Goal: Information Seeking & Learning: Learn about a topic

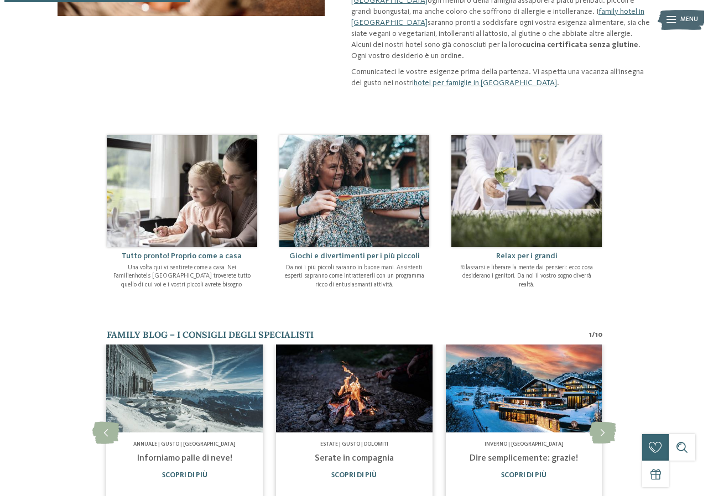
scroll to position [387, 0]
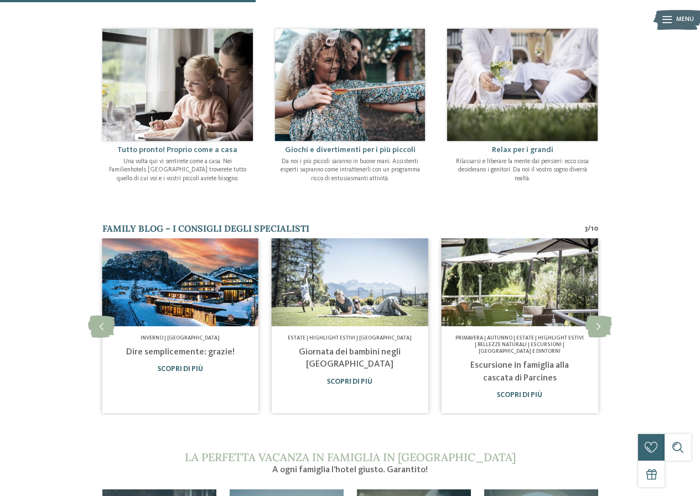
click at [190, 301] on img at bounding box center [180, 283] width 157 height 88
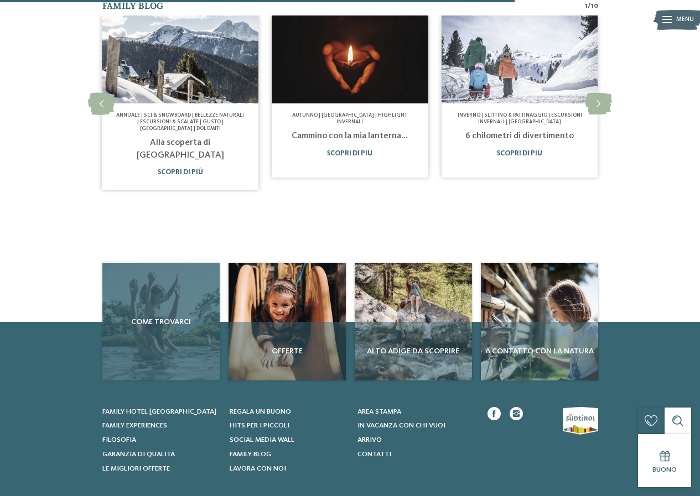
scroll to position [387, 0]
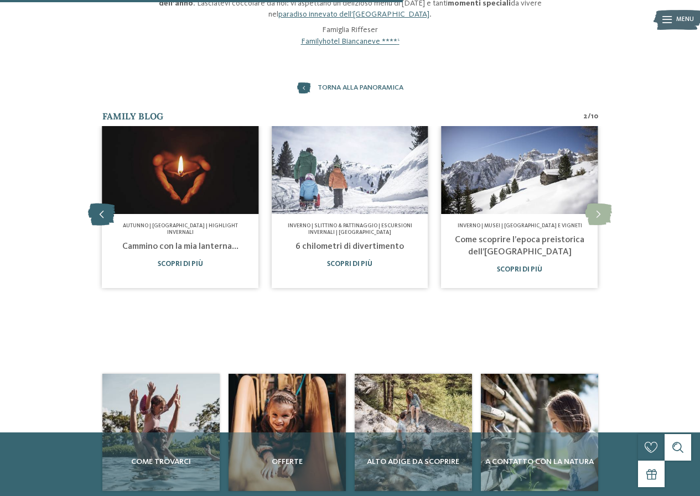
click at [103, 206] on icon at bounding box center [101, 215] width 27 height 22
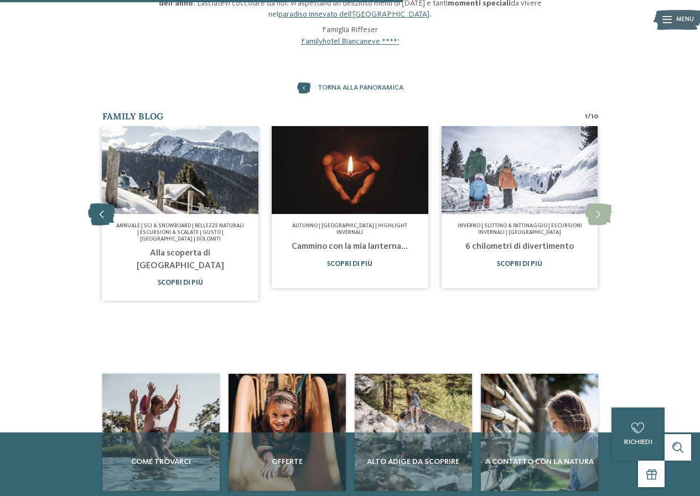
click at [103, 206] on icon at bounding box center [101, 215] width 27 height 22
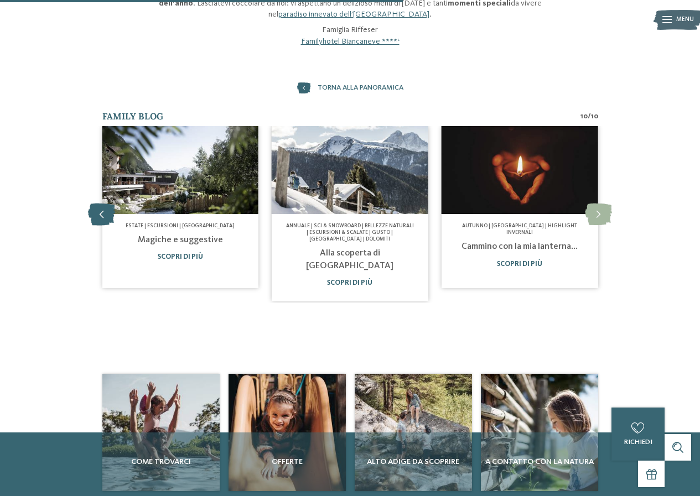
click at [103, 206] on icon at bounding box center [101, 215] width 27 height 22
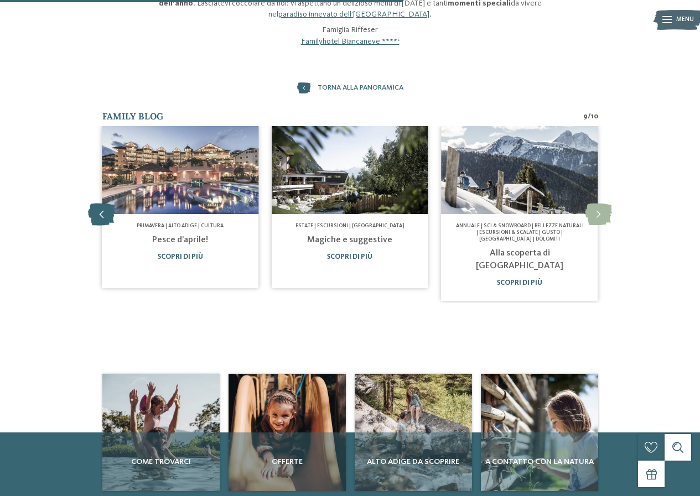
click at [104, 206] on icon at bounding box center [101, 215] width 27 height 22
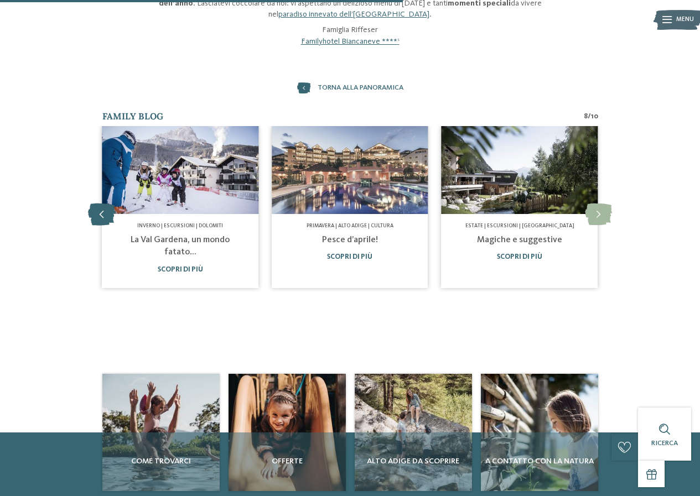
click at [104, 206] on icon at bounding box center [101, 215] width 27 height 22
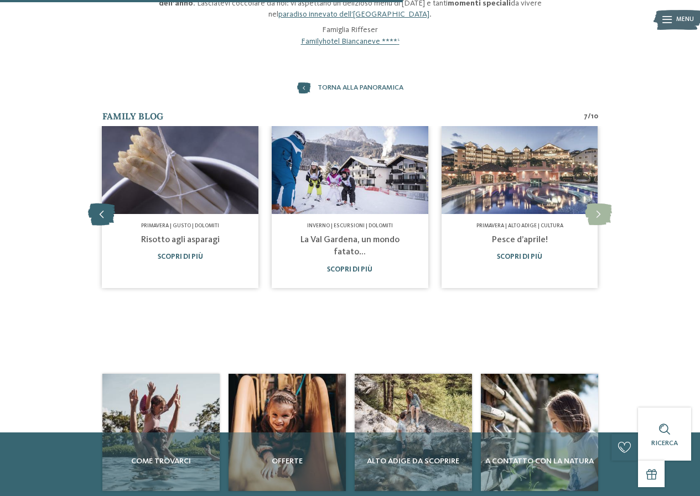
click at [104, 206] on icon at bounding box center [101, 215] width 27 height 22
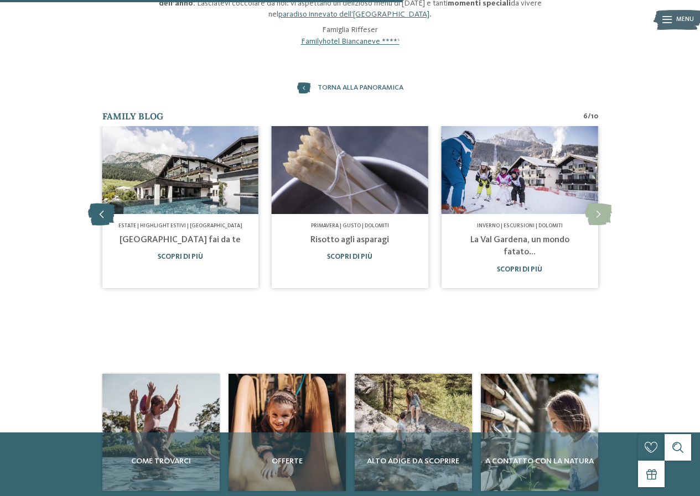
click at [104, 206] on icon at bounding box center [101, 215] width 27 height 22
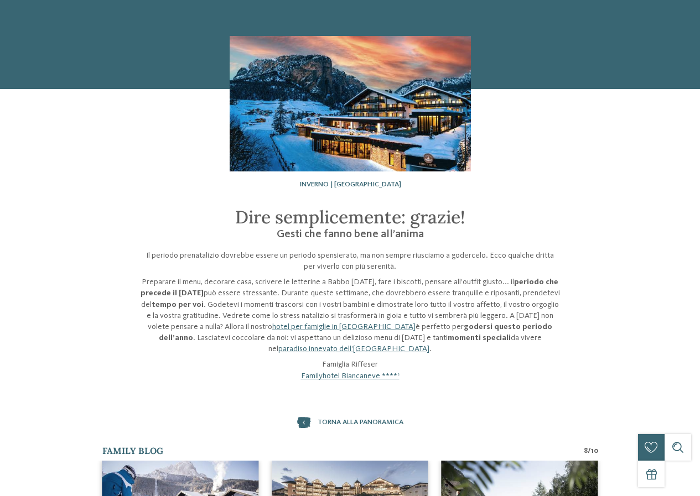
scroll to position [55, 0]
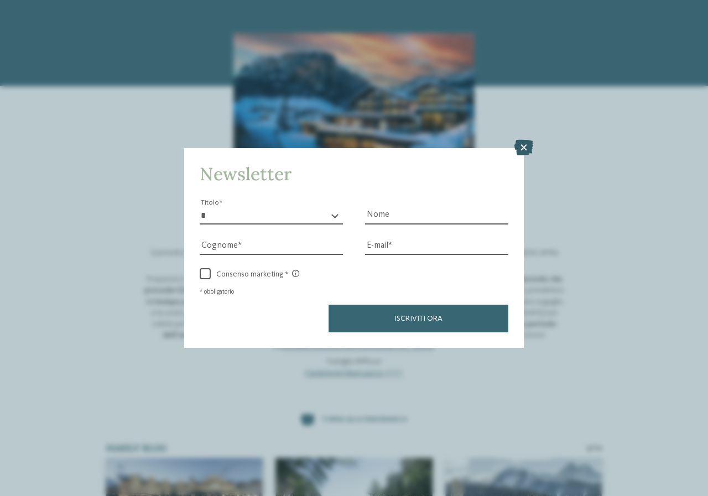
click at [525, 142] on icon at bounding box center [524, 147] width 19 height 15
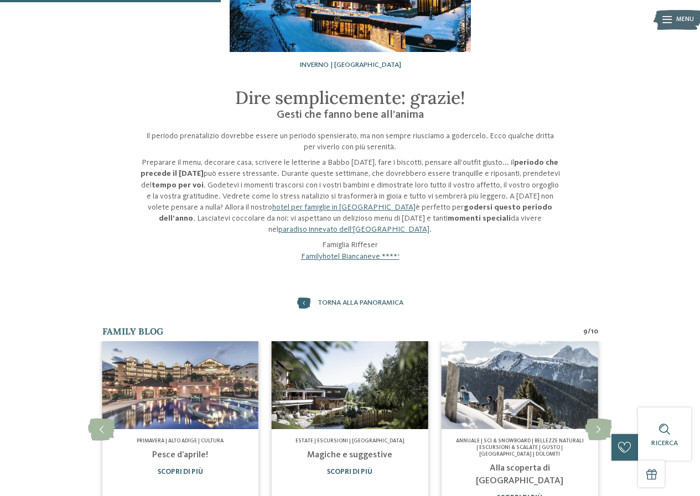
scroll to position [277, 0]
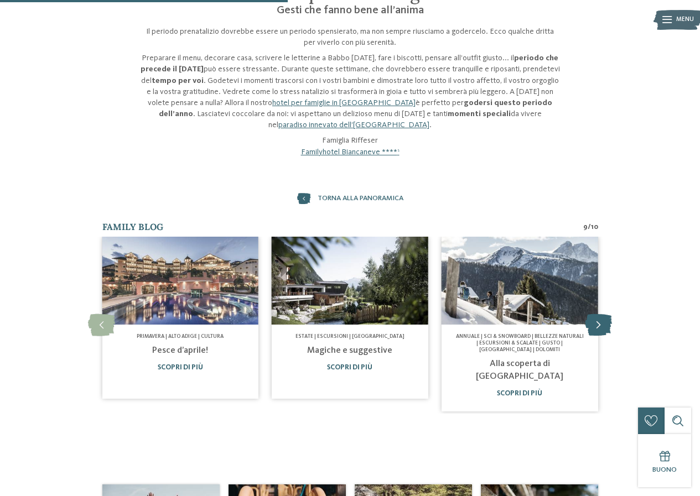
click at [592, 326] on icon at bounding box center [598, 325] width 27 height 22
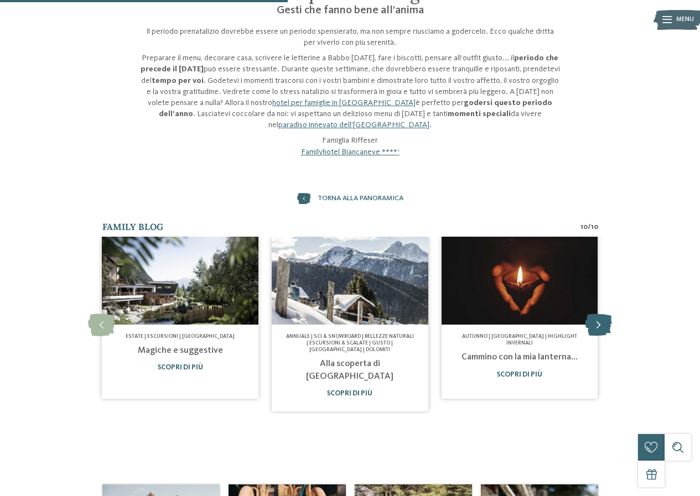
click at [592, 326] on icon at bounding box center [598, 325] width 27 height 22
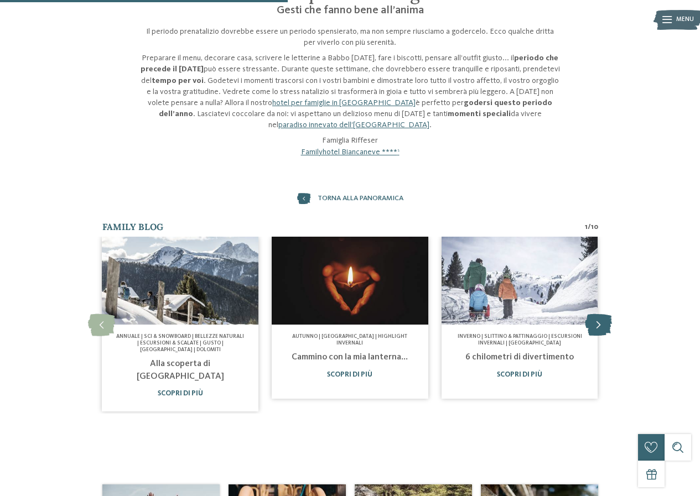
click at [592, 326] on icon at bounding box center [598, 325] width 27 height 22
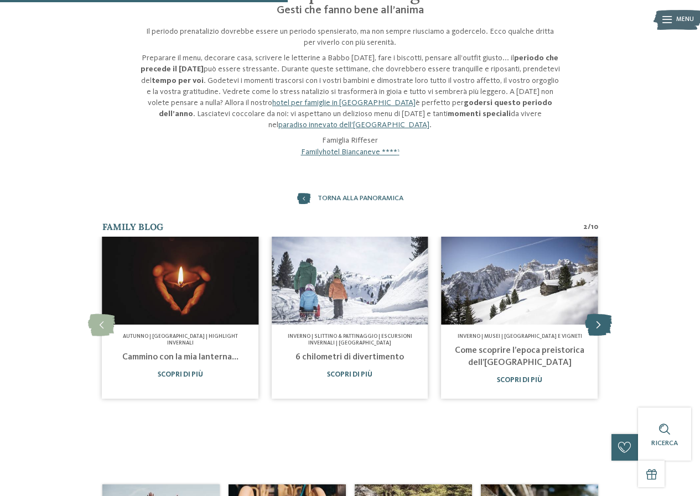
click at [592, 326] on icon at bounding box center [598, 325] width 27 height 22
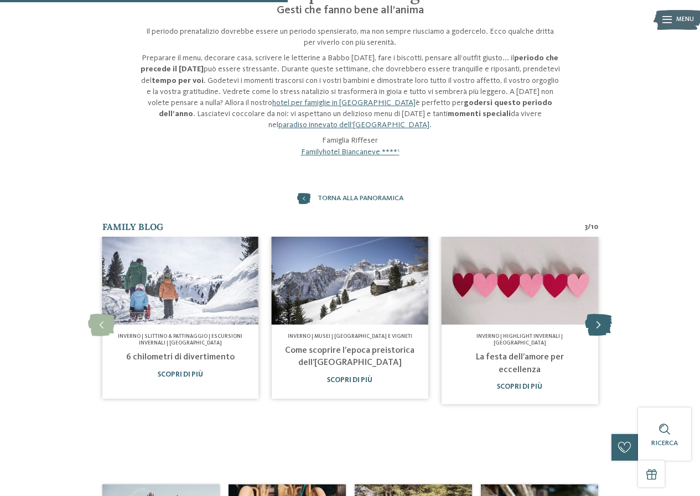
click at [591, 325] on icon at bounding box center [598, 325] width 27 height 22
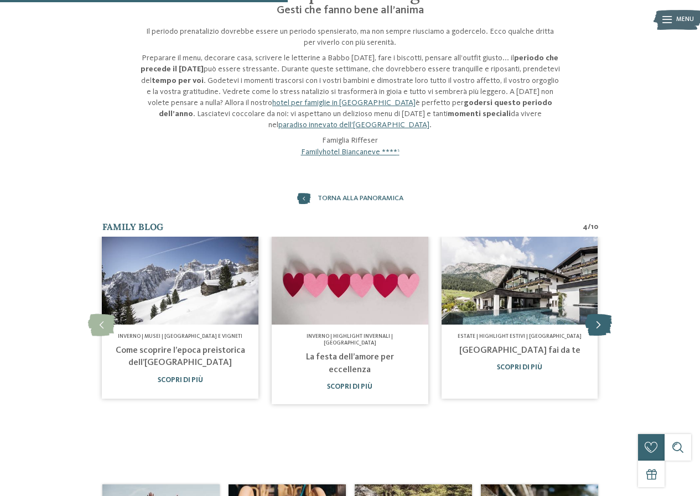
click at [591, 325] on icon at bounding box center [598, 325] width 27 height 22
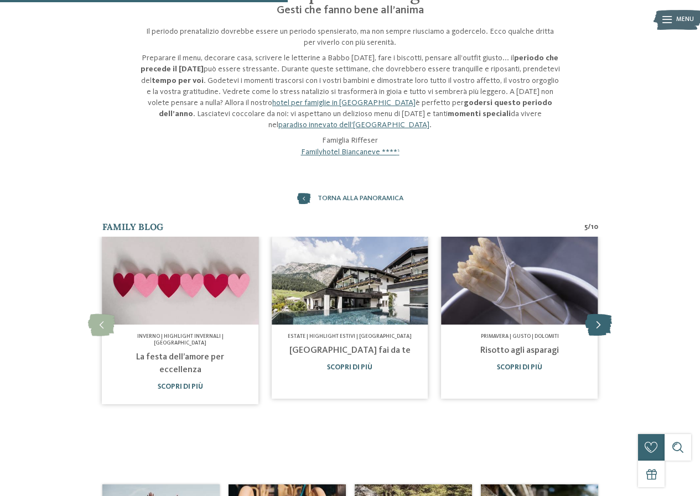
click at [591, 325] on icon at bounding box center [598, 325] width 27 height 22
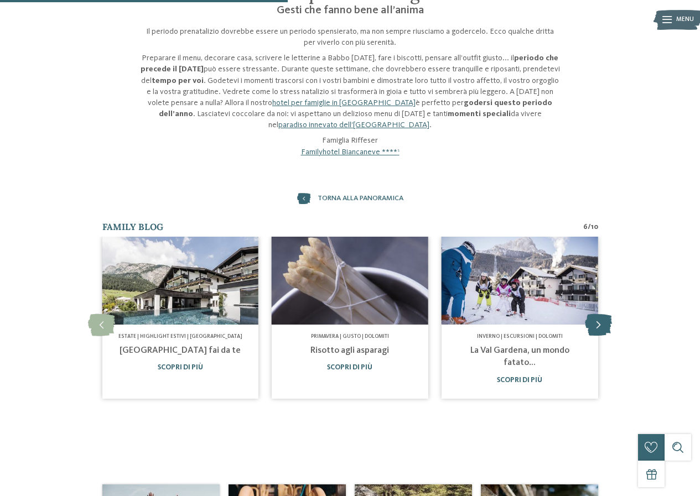
click at [591, 325] on icon at bounding box center [598, 325] width 27 height 22
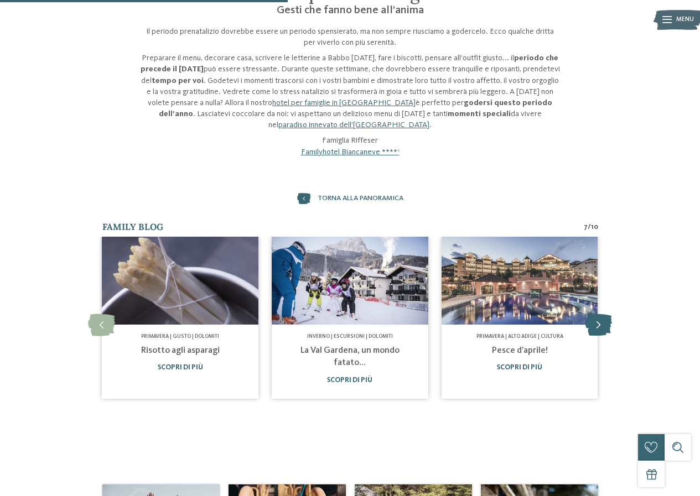
click at [591, 325] on icon at bounding box center [598, 325] width 27 height 22
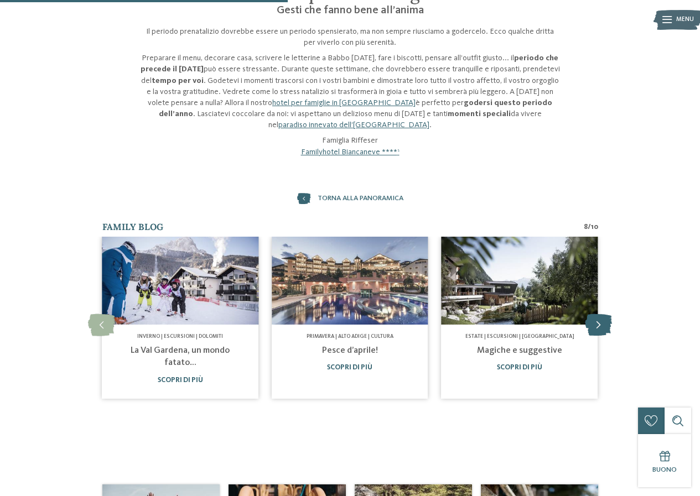
click at [591, 325] on icon at bounding box center [598, 325] width 27 height 22
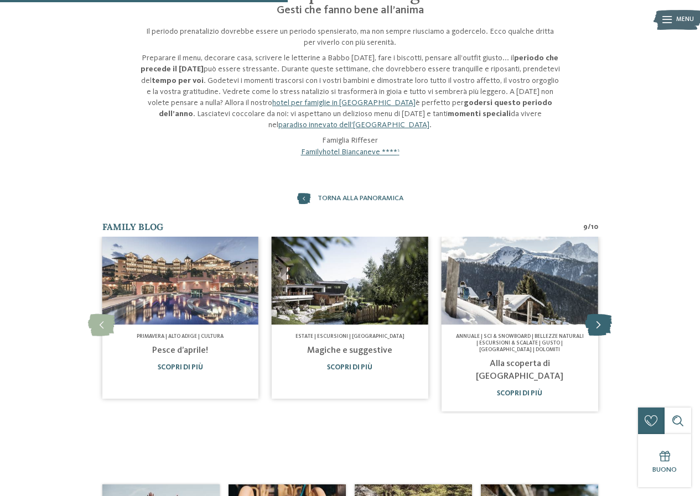
click at [591, 325] on icon at bounding box center [598, 325] width 27 height 22
